Goal: Information Seeking & Learning: Learn about a topic

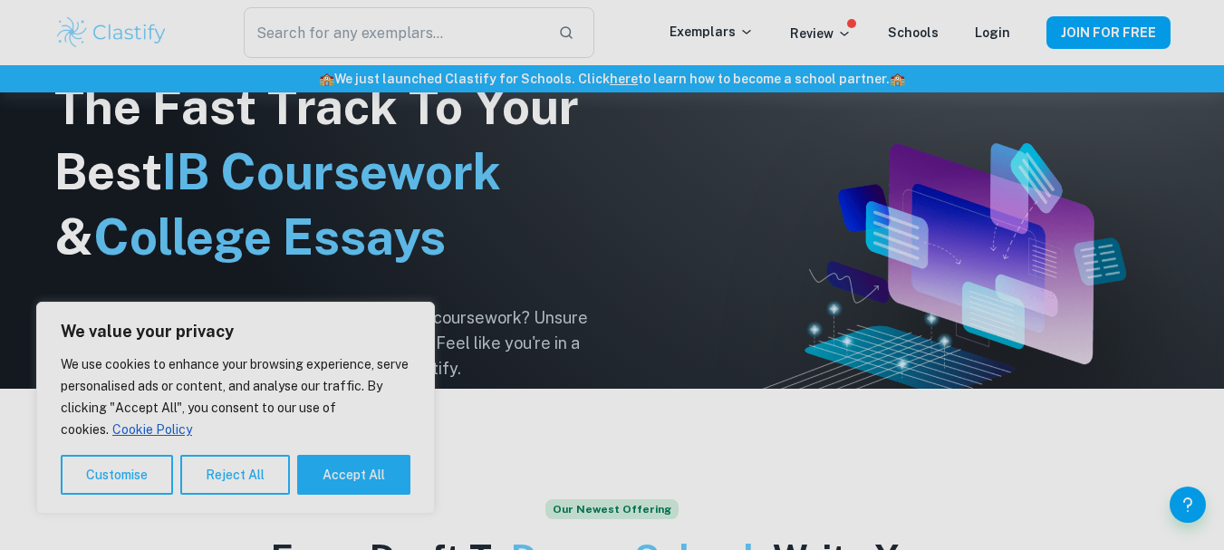
scroll to position [181, 0]
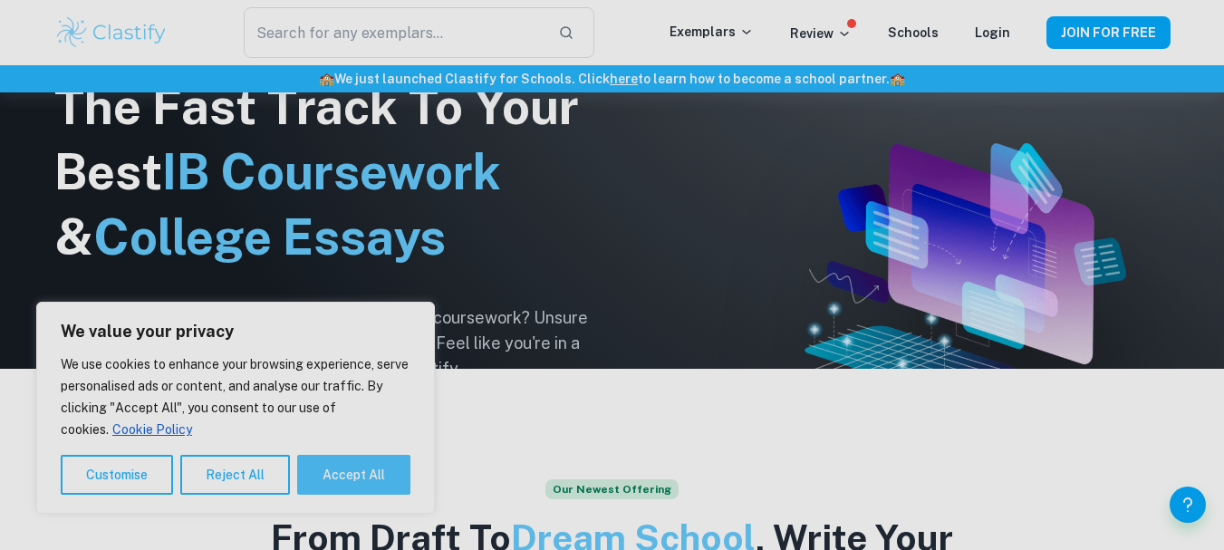
click at [350, 484] on button "Accept All" at bounding box center [353, 475] width 113 height 40
checkbox input "true"
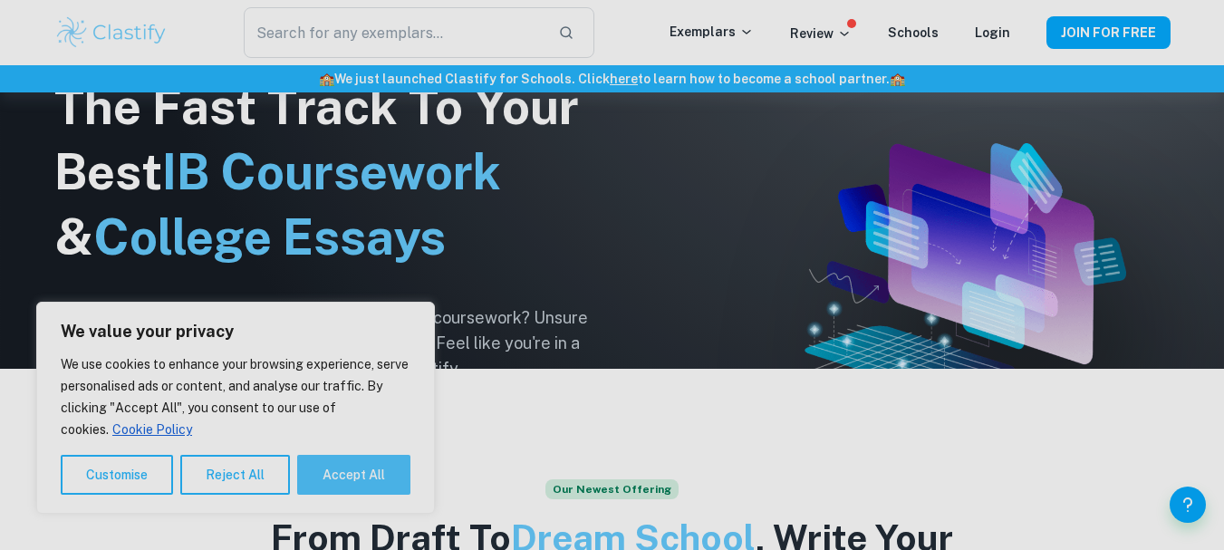
checkbox input "true"
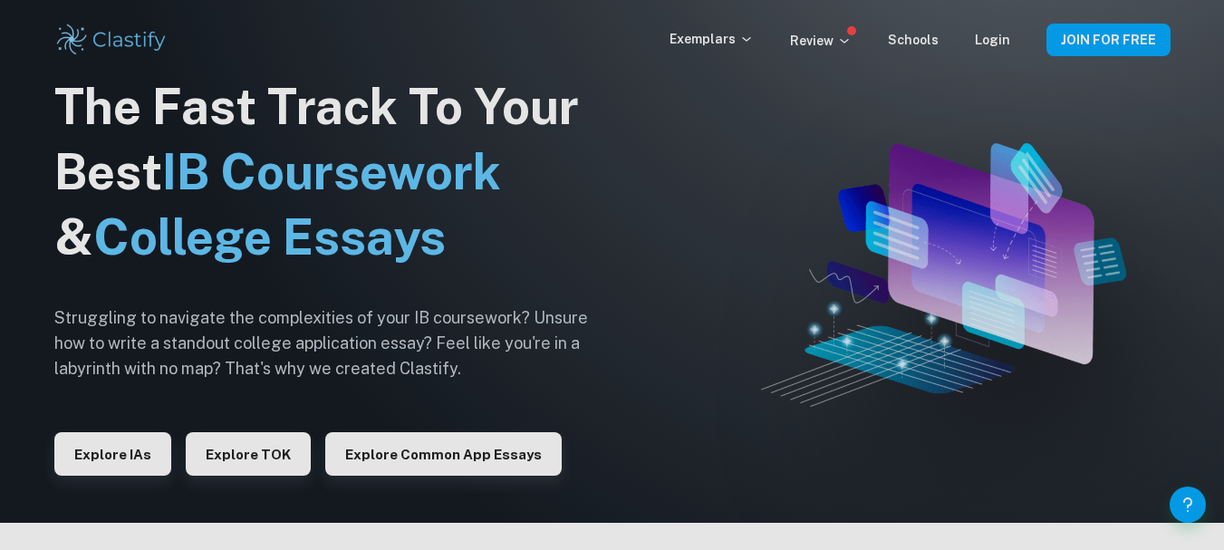
scroll to position [0, 0]
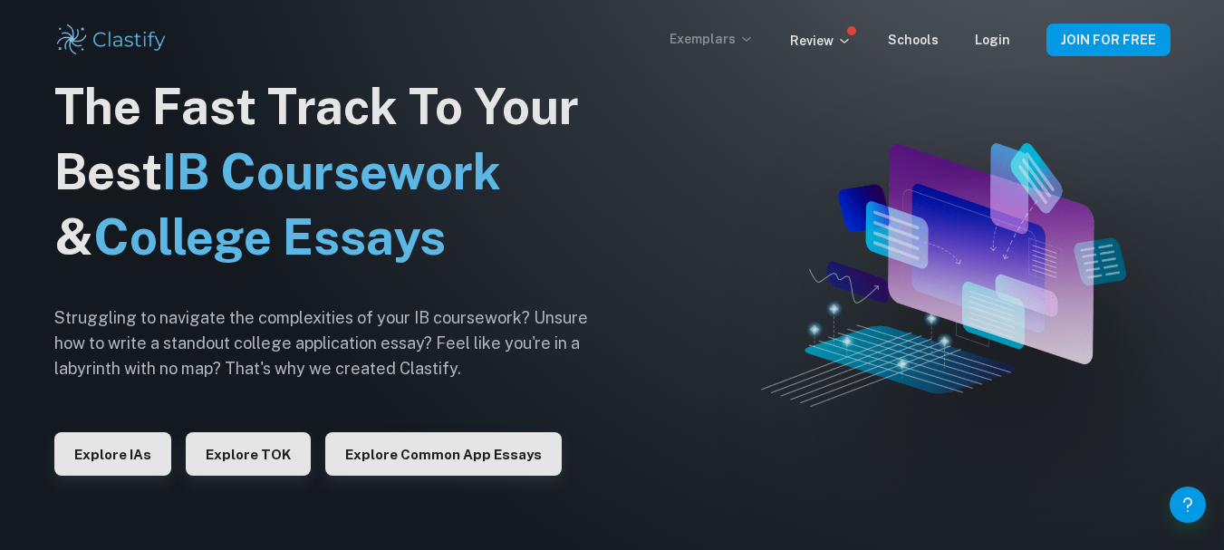
click at [726, 48] on p "Exemplars" at bounding box center [711, 39] width 84 height 20
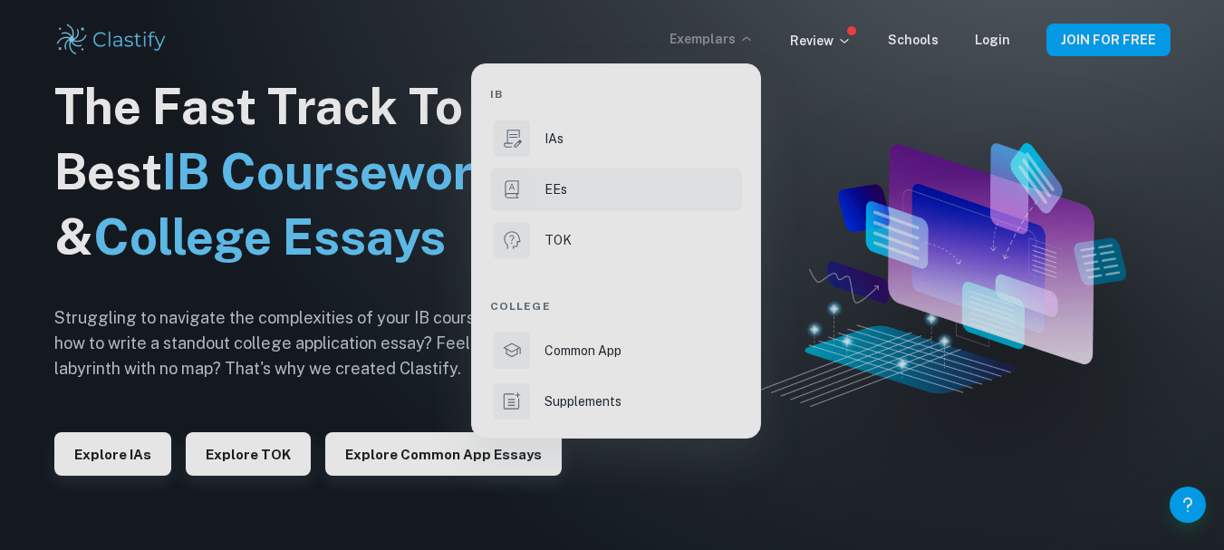
click at [568, 178] on li "EEs" at bounding box center [616, 189] width 252 height 43
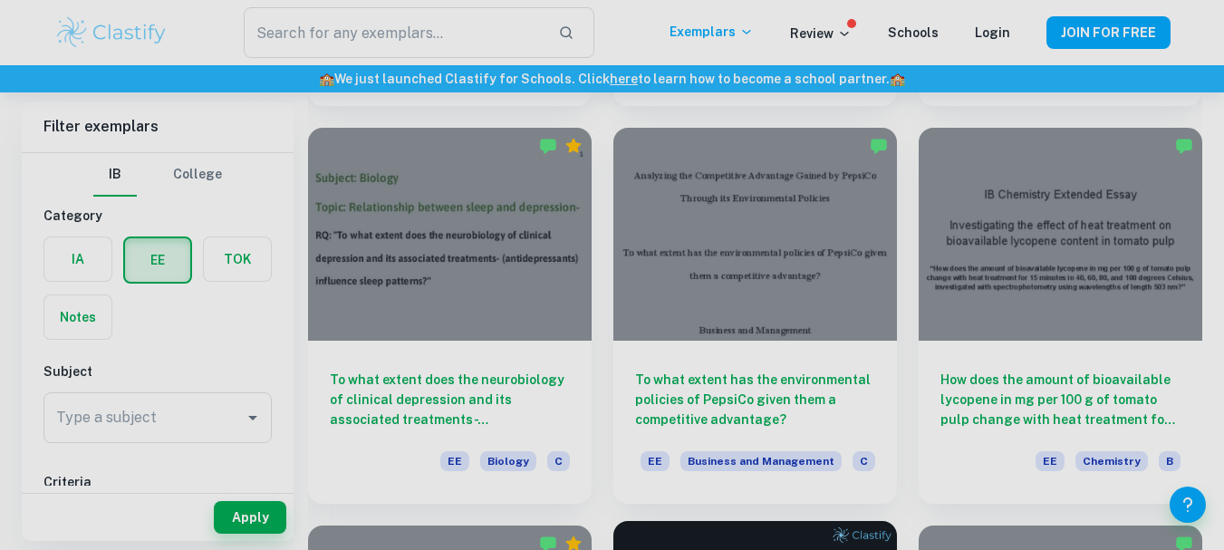
scroll to position [3895, 0]
